Goal: Task Accomplishment & Management: Complete application form

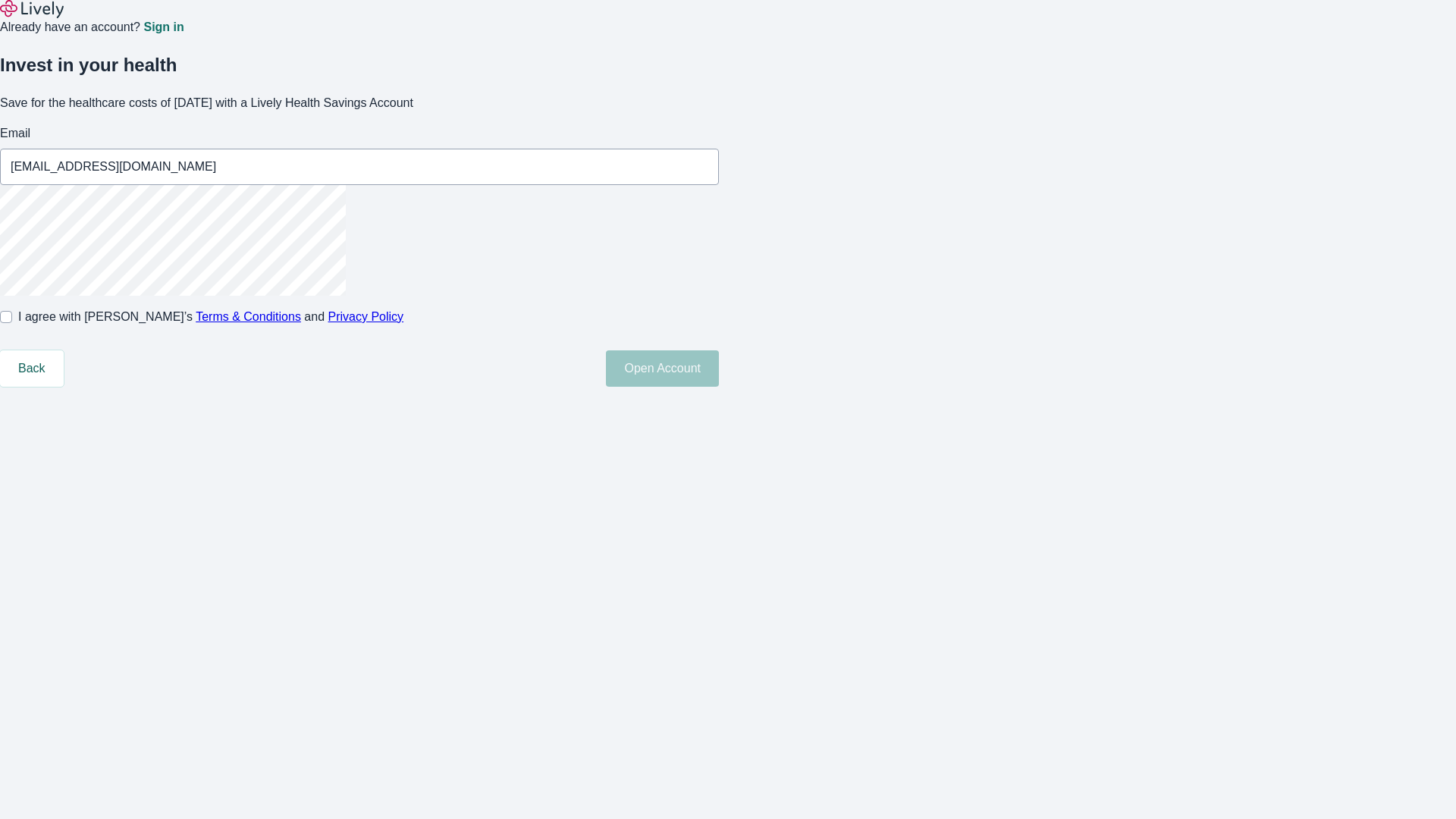
click at [12, 323] on input "I agree with Lively’s Terms & Conditions and Privacy Policy" at bounding box center [6, 317] width 12 height 12
checkbox input "true"
click at [719, 387] on button "Open Account" at bounding box center [662, 368] width 113 height 37
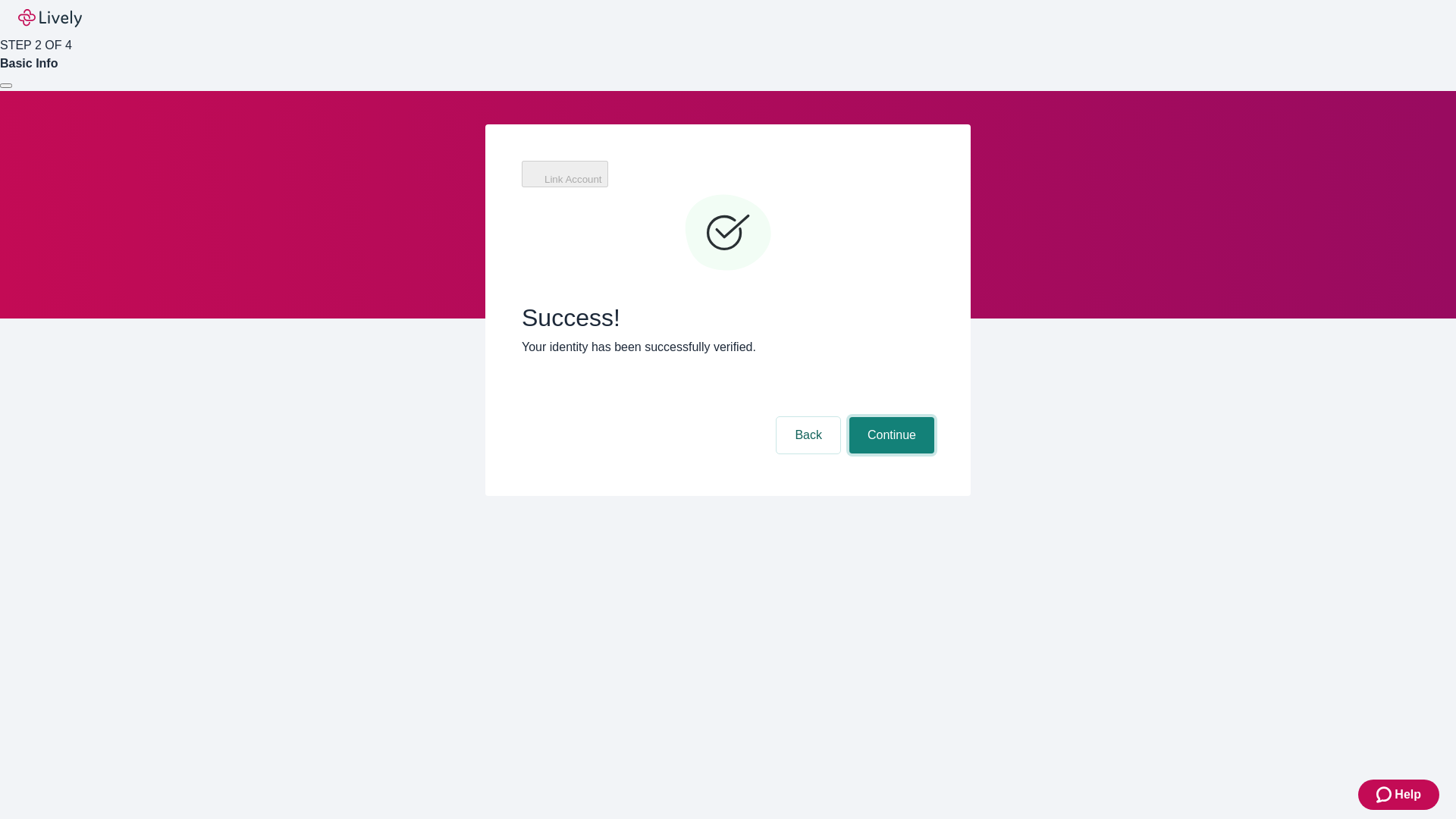
click at [889, 417] on button "Continue" at bounding box center [891, 436] width 85 height 37
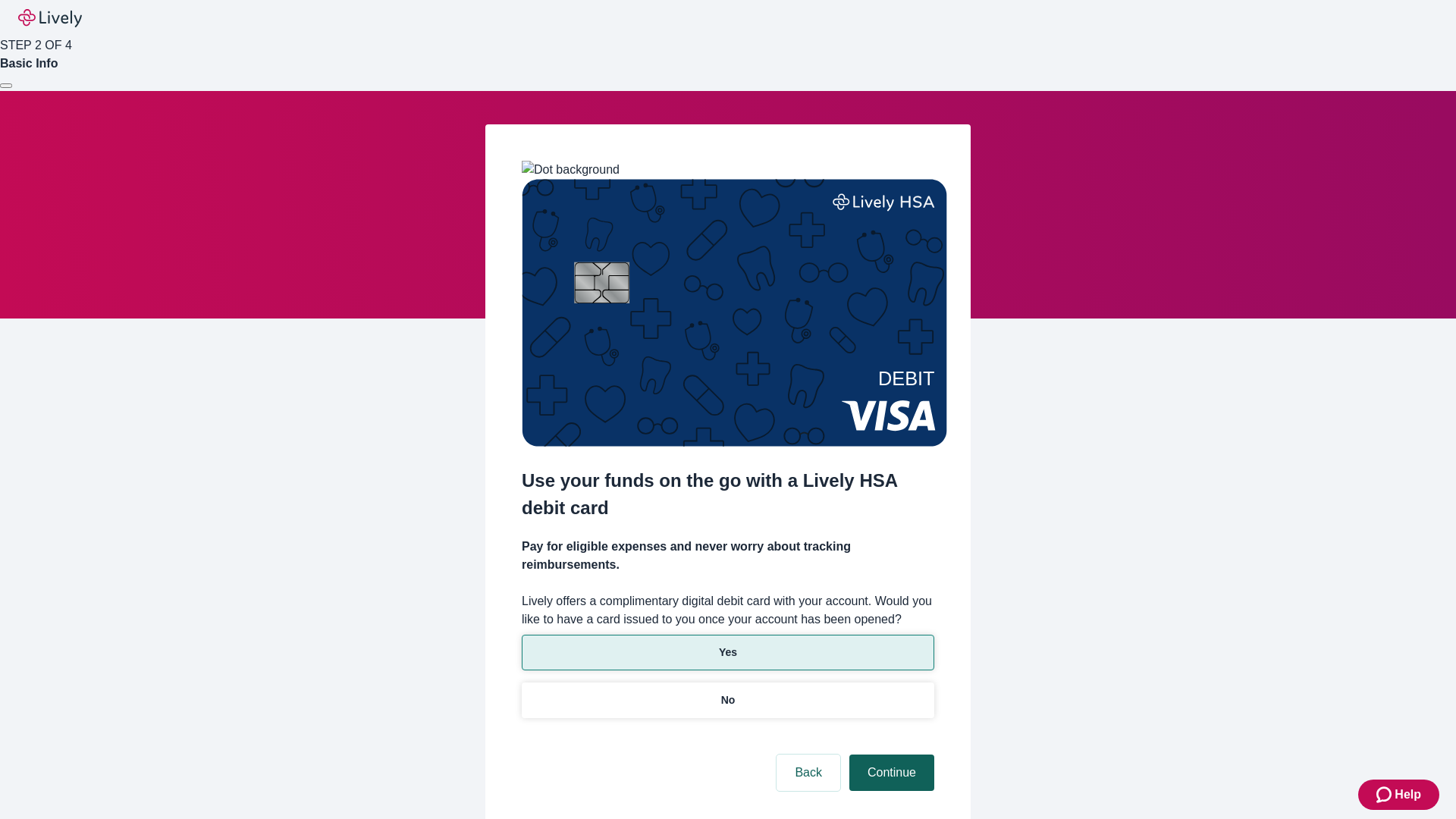
click at [727, 692] on p "No" at bounding box center [728, 700] width 14 height 16
click at [889, 754] on button "Continue" at bounding box center [891, 773] width 85 height 37
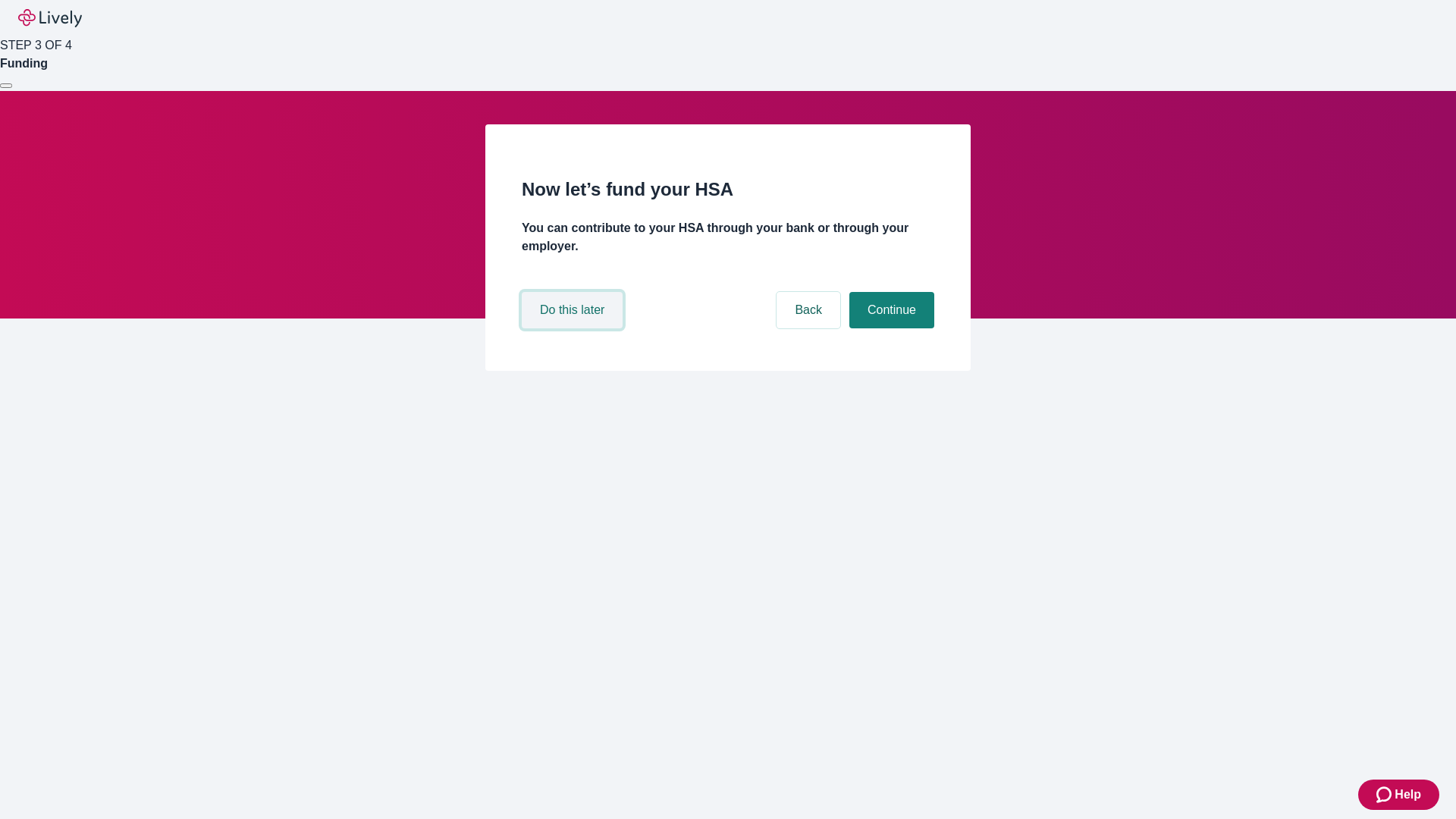
click at [575, 328] on button "Do this later" at bounding box center [572, 310] width 101 height 37
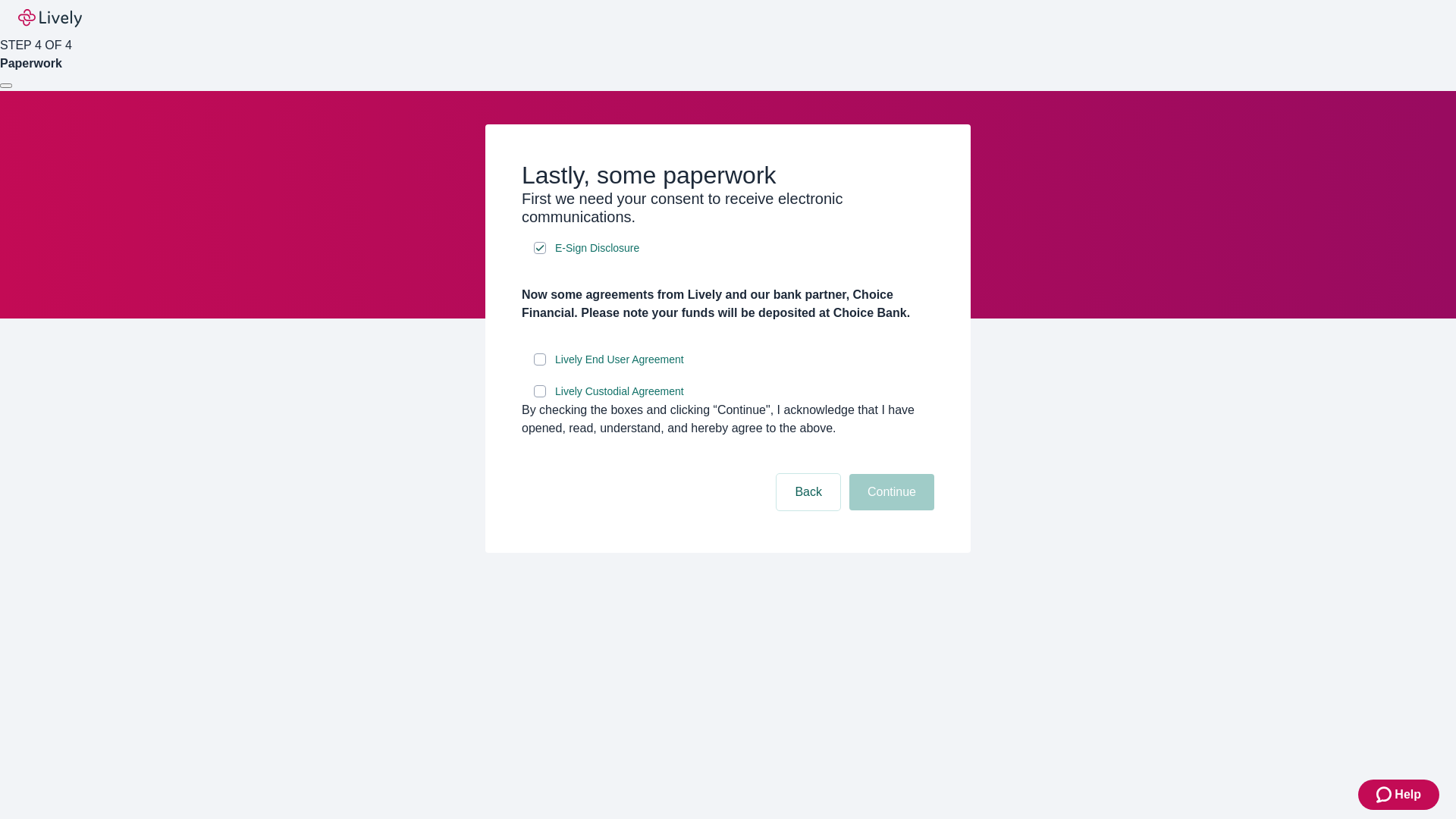
click at [540, 366] on input "Lively End User Agreement" at bounding box center [540, 360] width 12 height 12
checkbox input "true"
click at [540, 397] on input "Lively Custodial Agreement" at bounding box center [540, 391] width 12 height 12
checkbox input "true"
click at [889, 510] on button "Continue" at bounding box center [891, 492] width 85 height 37
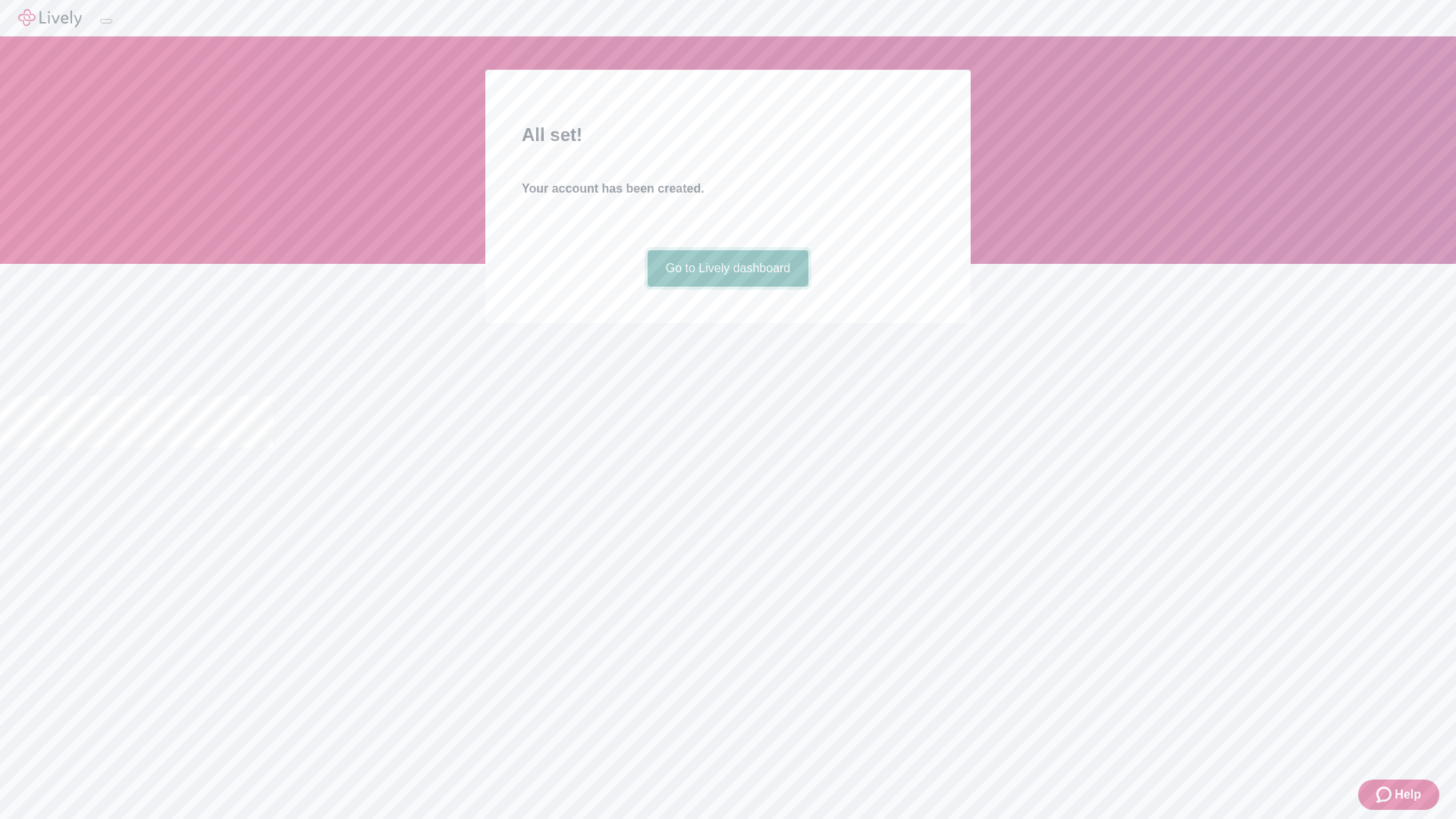
click at [727, 287] on link "Go to Lively dashboard" at bounding box center [728, 268] width 161 height 37
